Goal: Information Seeking & Learning: Compare options

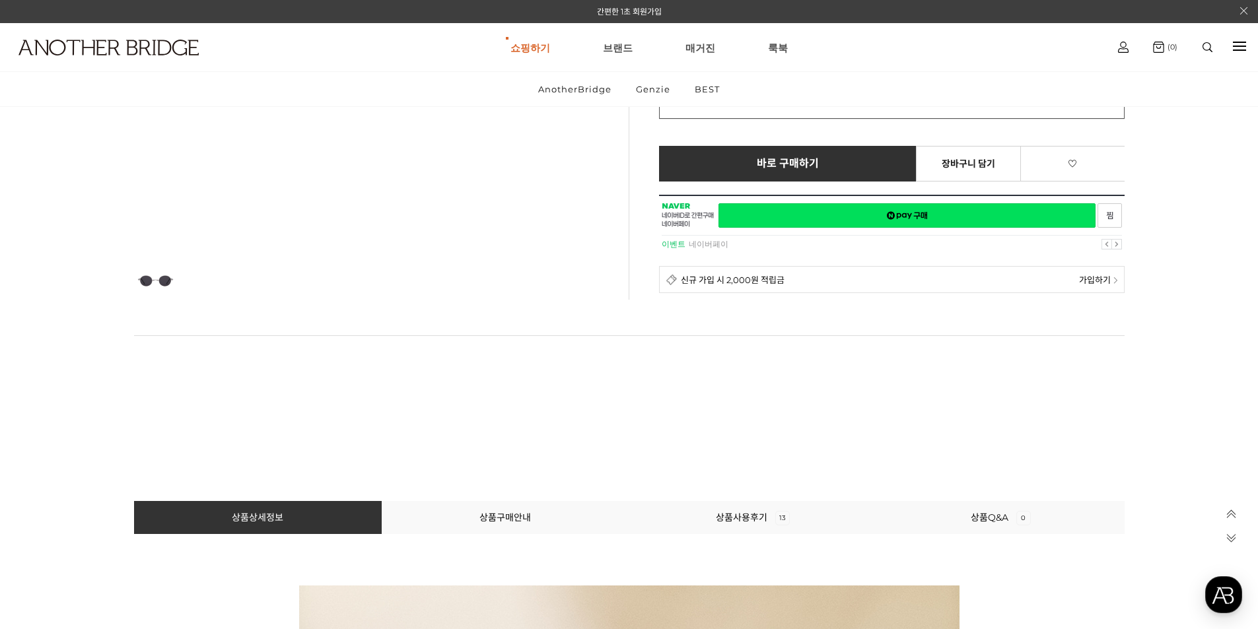
scroll to position [396, 0]
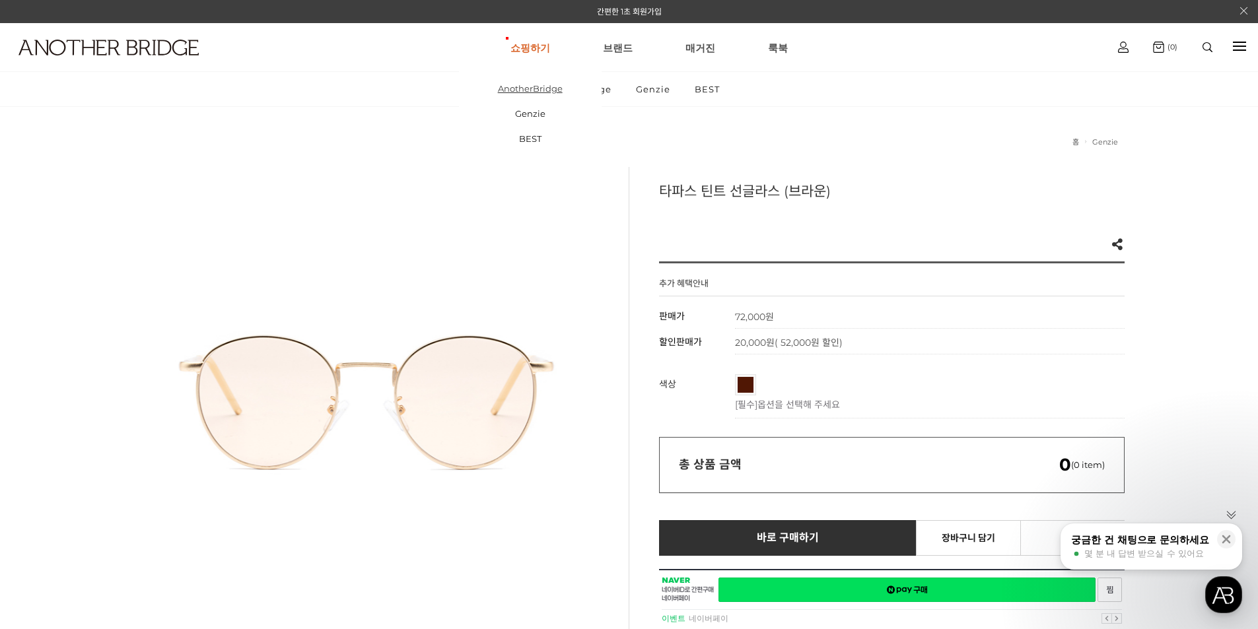
click at [545, 85] on link "AnotherBridge" at bounding box center [530, 88] width 143 height 25
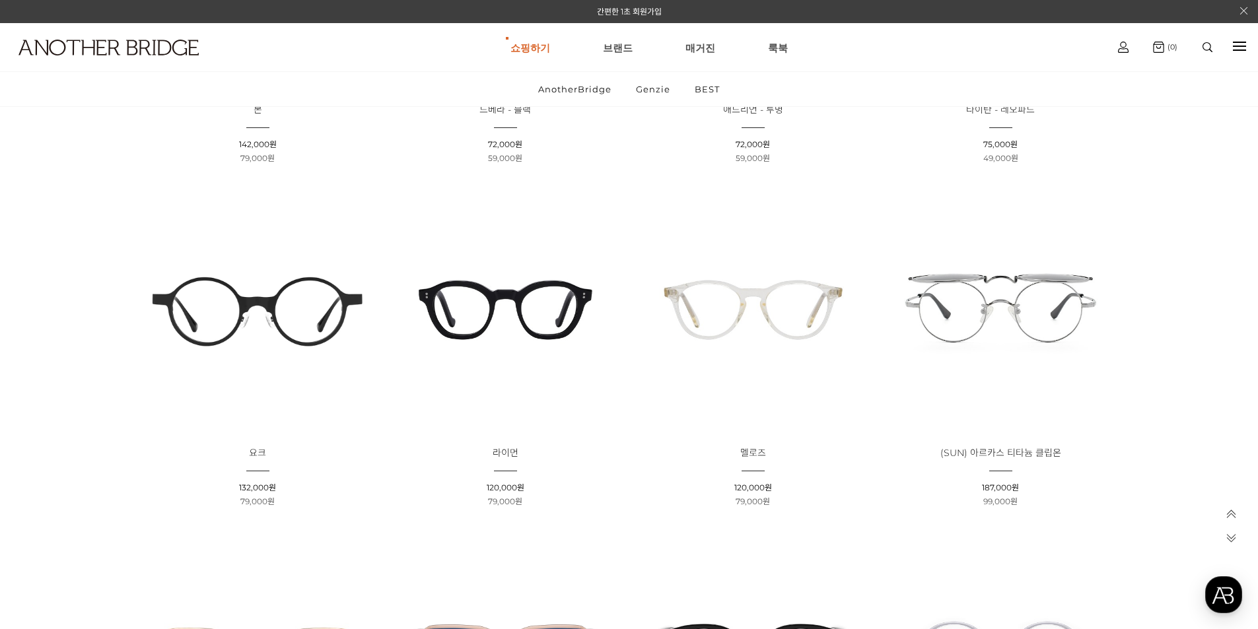
scroll to position [1189, 0]
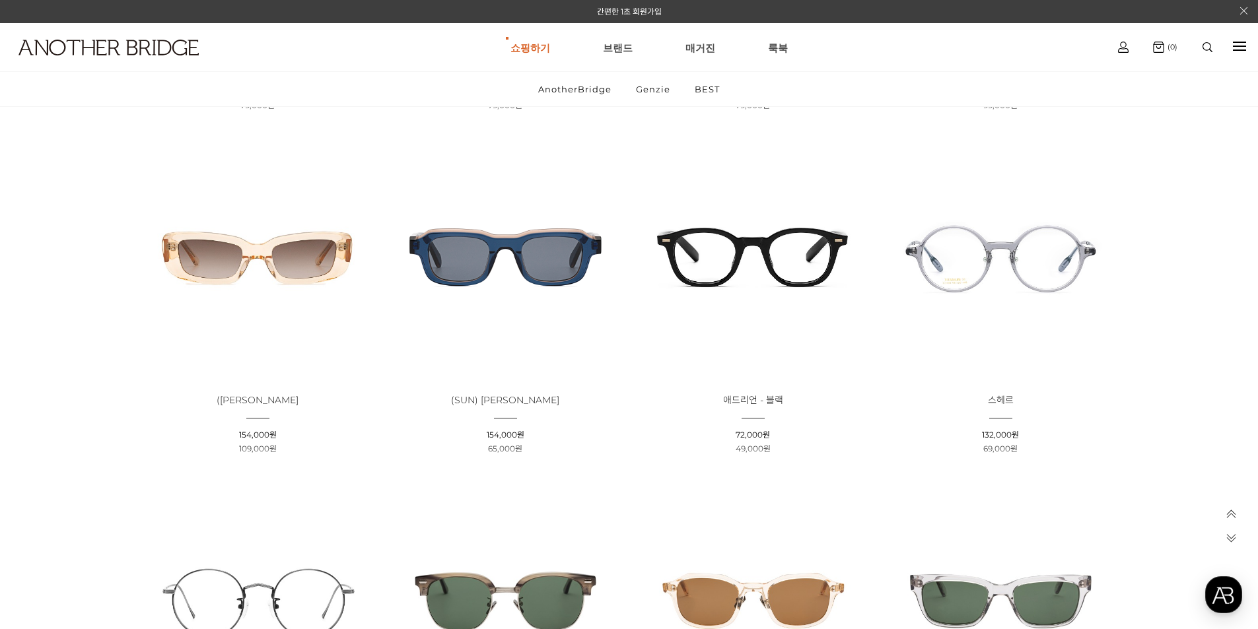
click at [1010, 245] on img at bounding box center [1001, 257] width 238 height 238
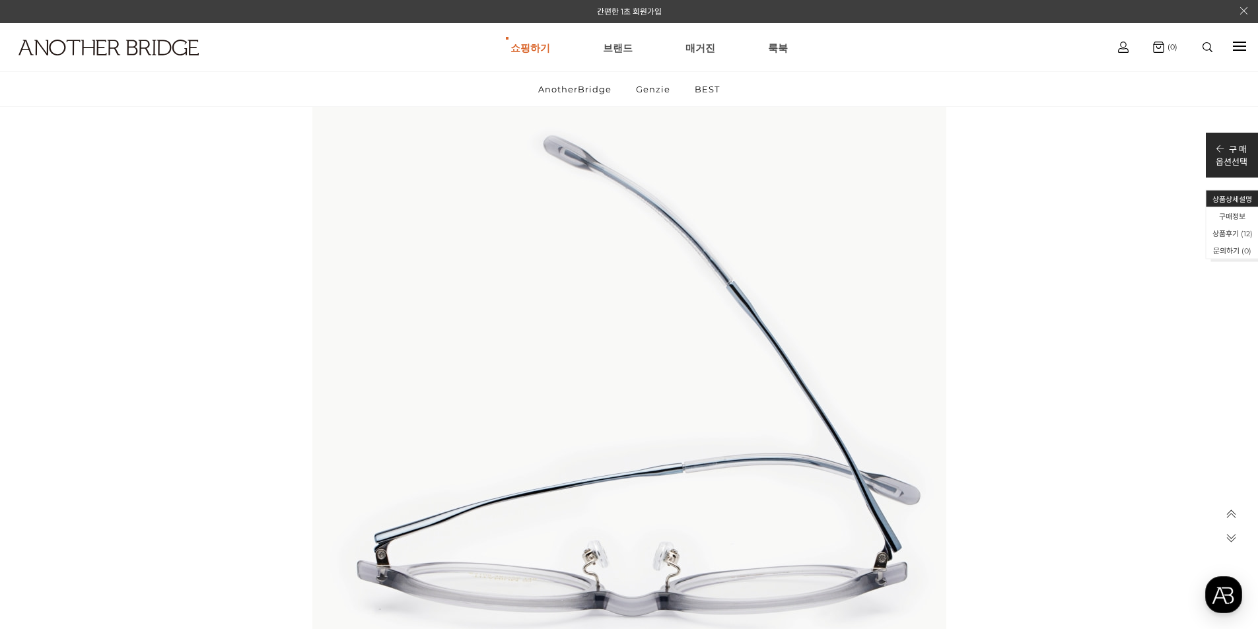
scroll to position [10829, 0]
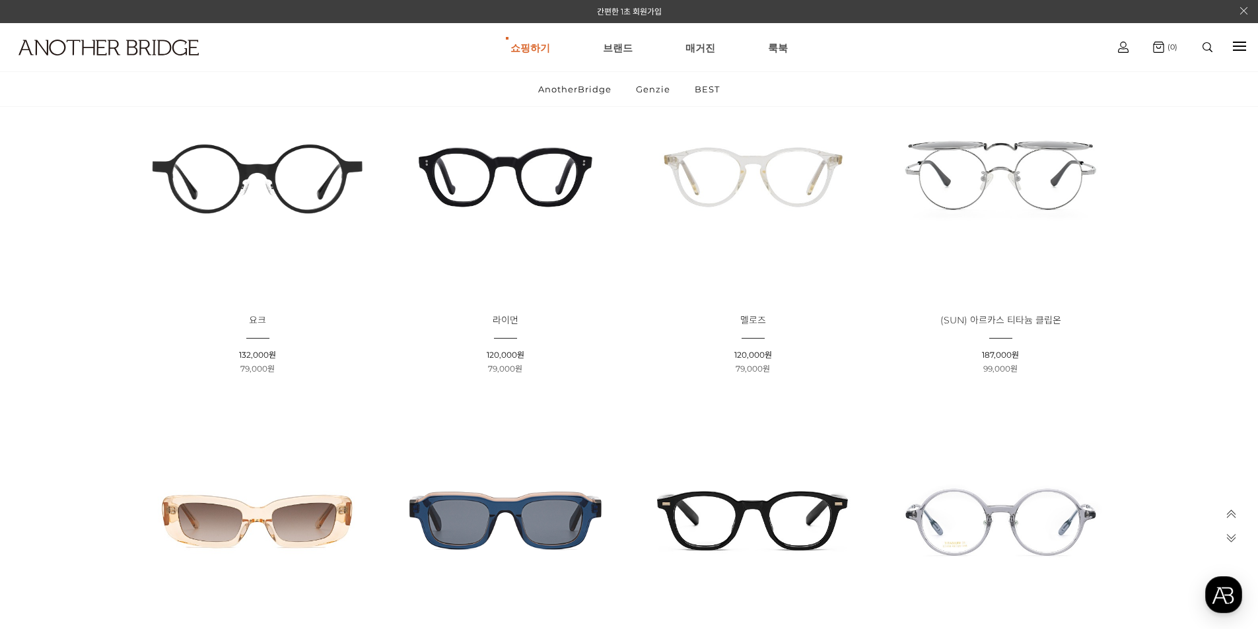
scroll to position [924, 0]
click at [281, 184] on img at bounding box center [258, 178] width 238 height 238
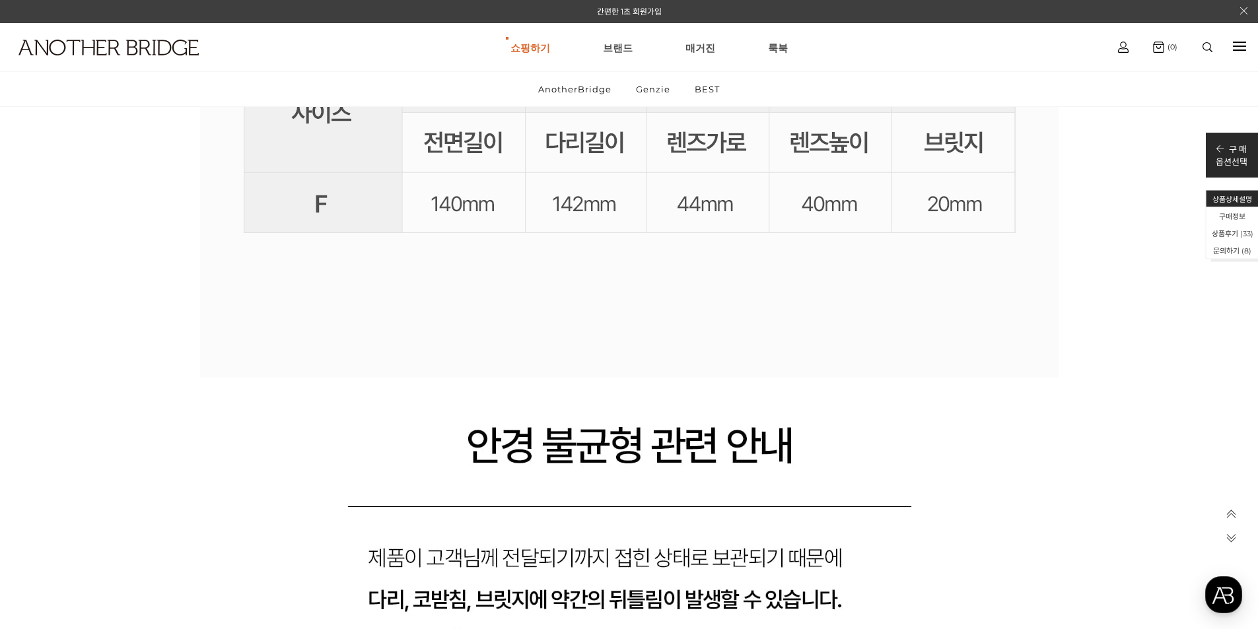
scroll to position [25302, 0]
